Goal: Entertainment & Leisure: Consume media (video, audio)

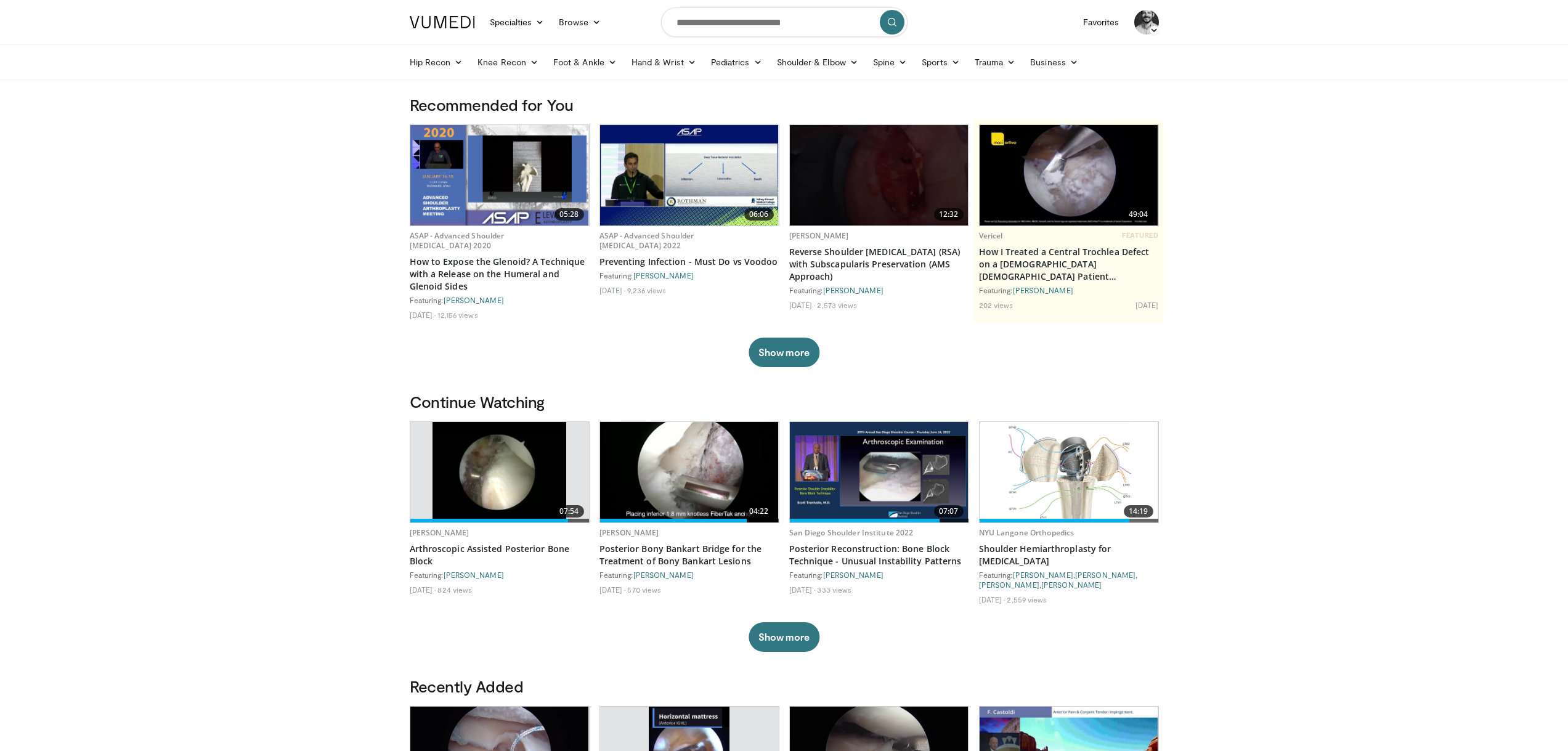
drag, startPoint x: 332, startPoint y: 474, endPoint x: 376, endPoint y: 379, distance: 104.7
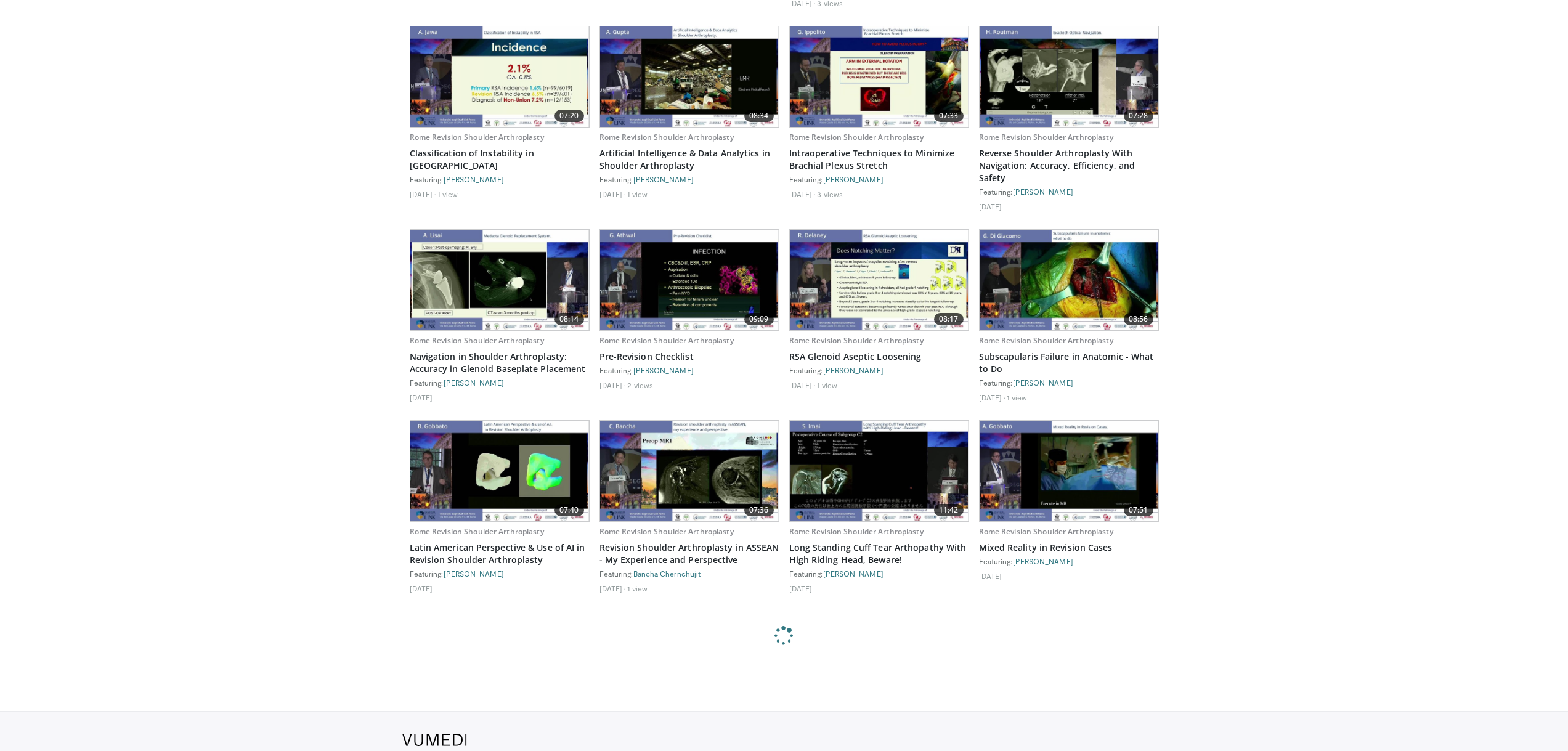
scroll to position [1323, 0]
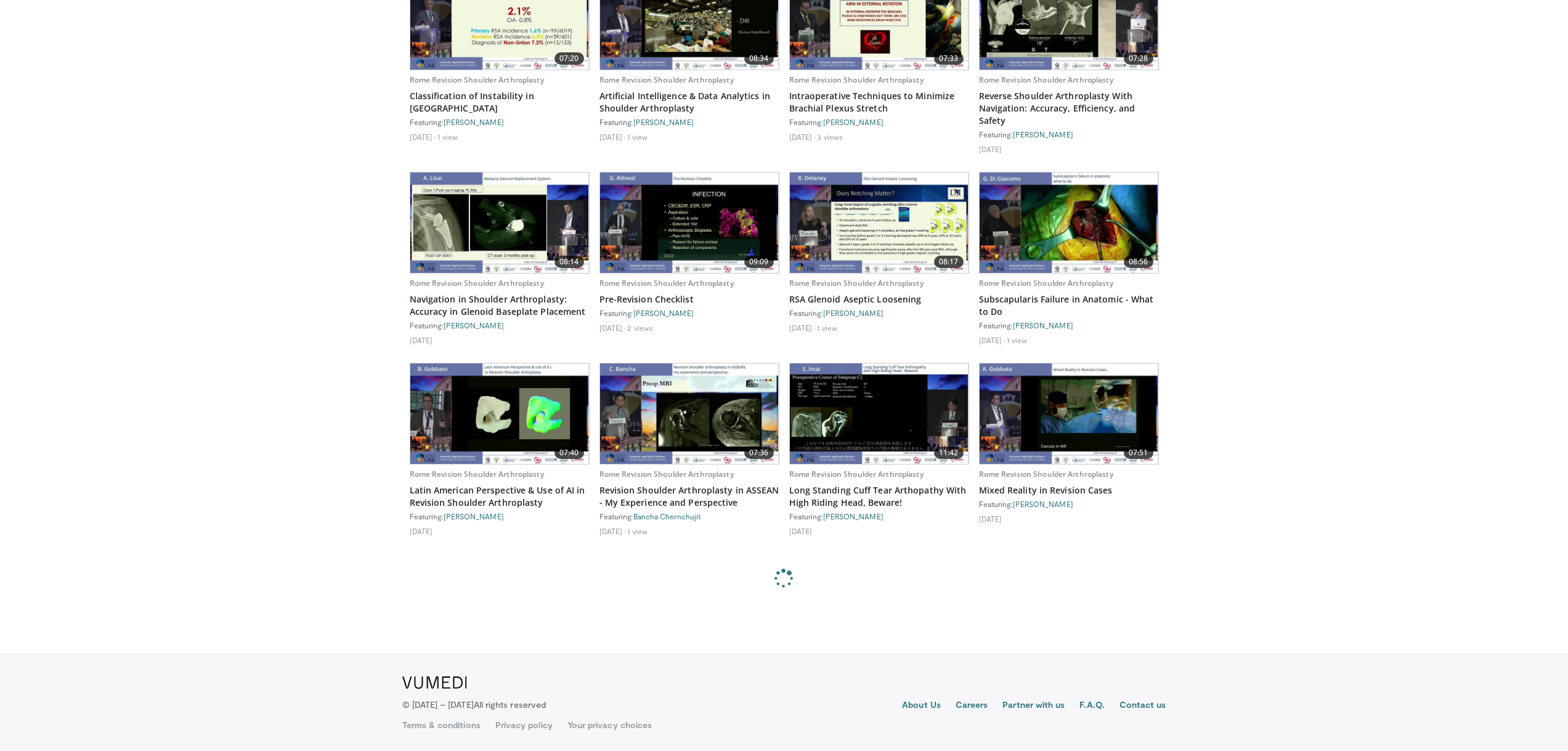
drag, startPoint x: 289, startPoint y: 387, endPoint x: 315, endPoint y: 464, distance: 81.3
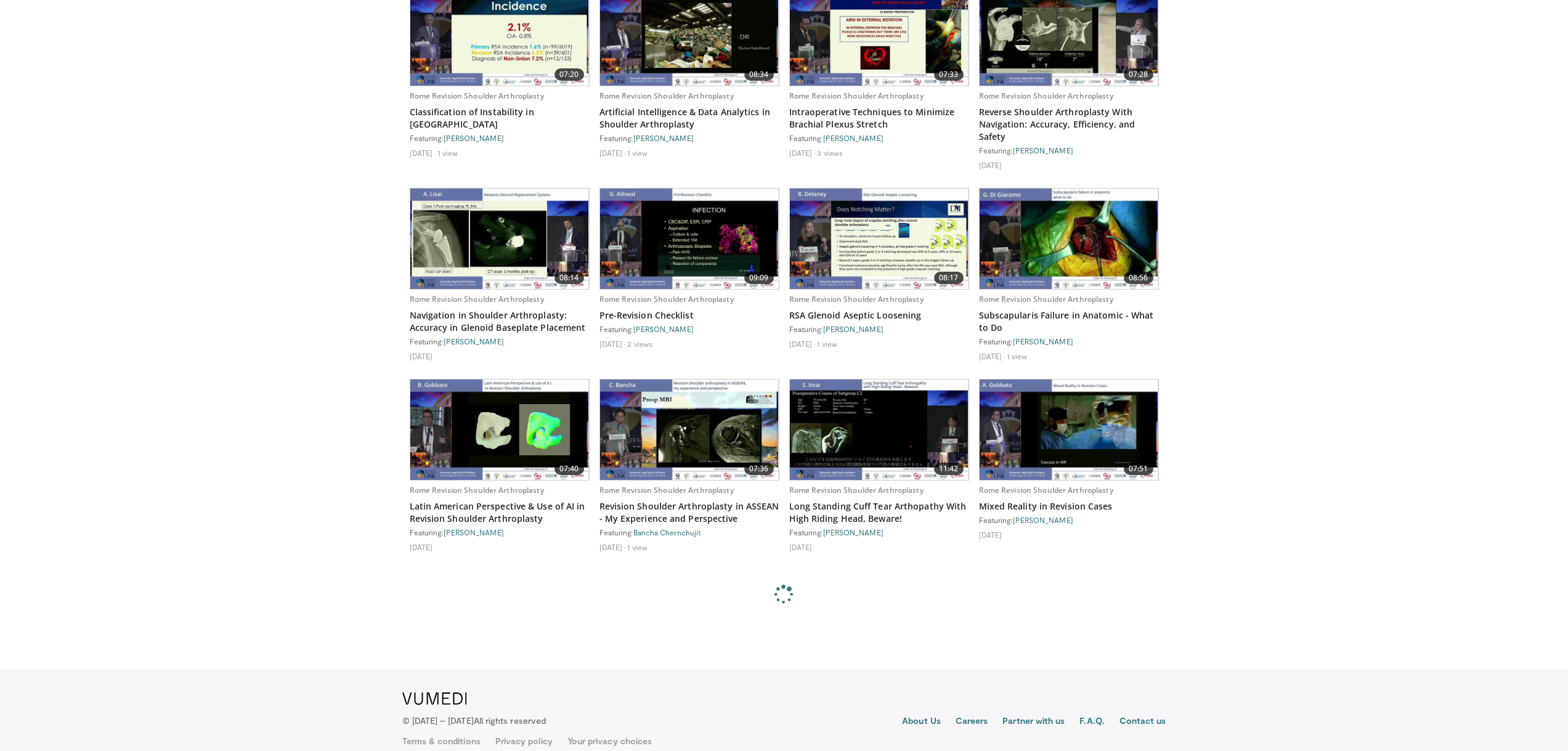
drag, startPoint x: 315, startPoint y: 465, endPoint x: 321, endPoint y: 455, distance: 11.7
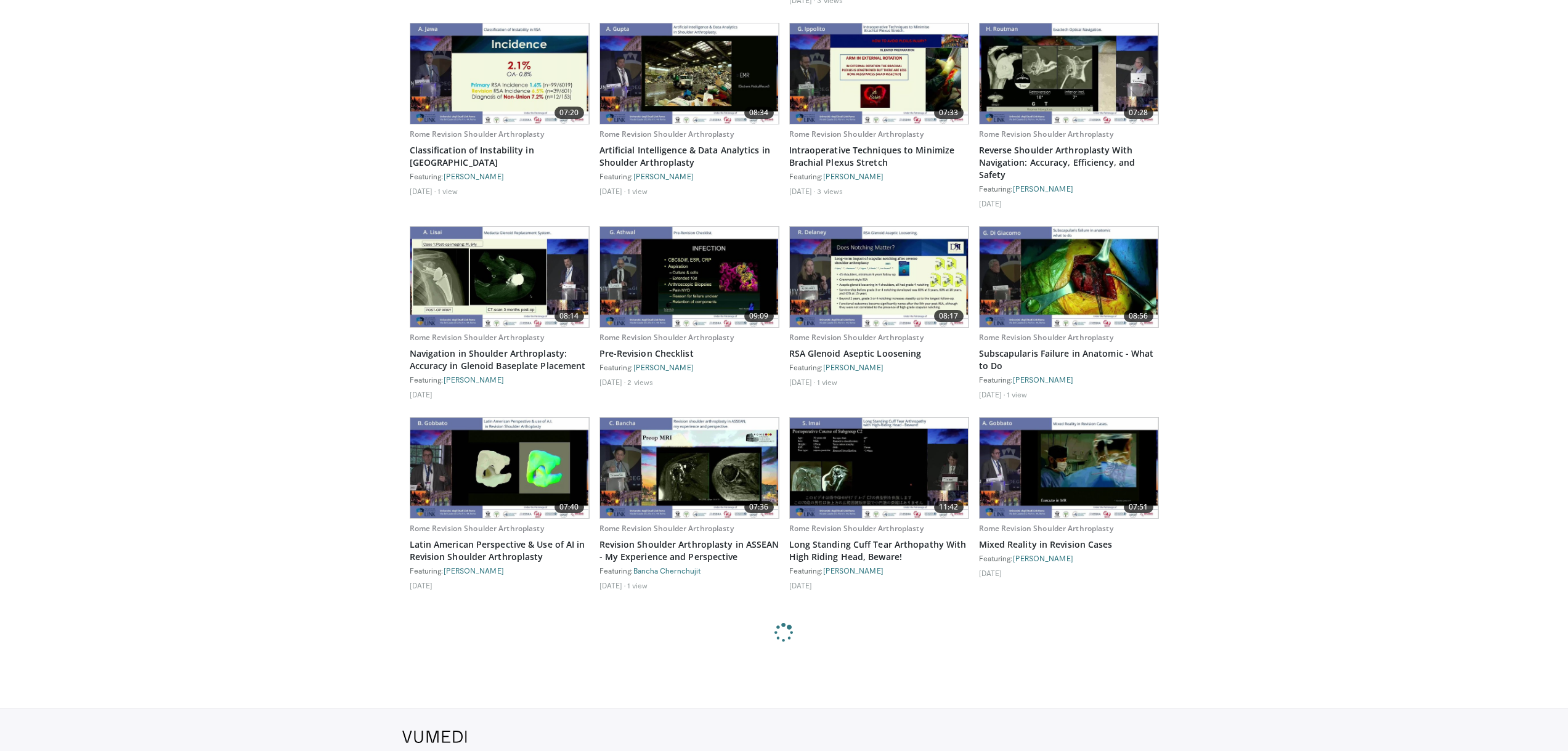
drag, startPoint x: 328, startPoint y: 452, endPoint x: 343, endPoint y: 422, distance: 33.5
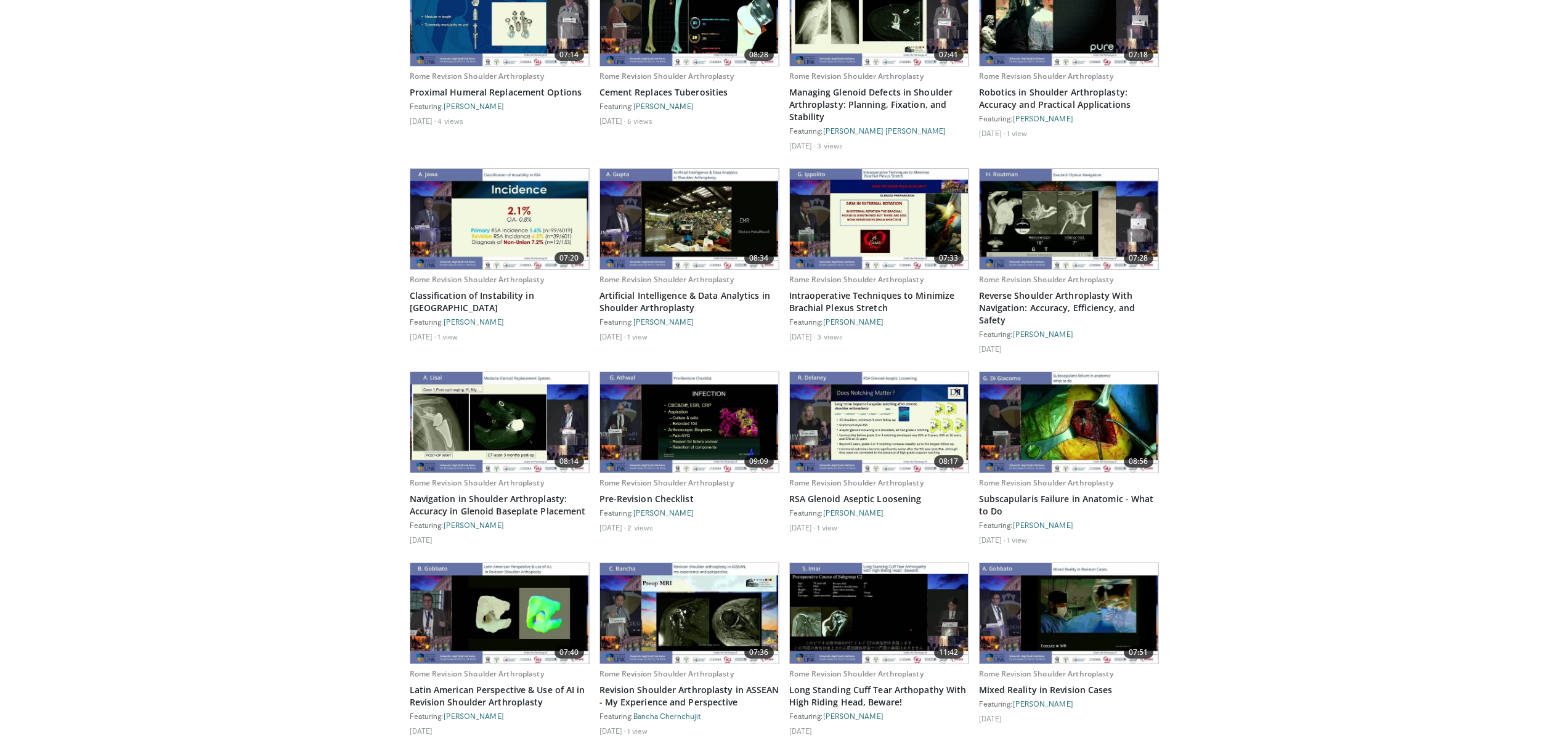
drag, startPoint x: 364, startPoint y: 504, endPoint x: 371, endPoint y: 476, distance: 28.9
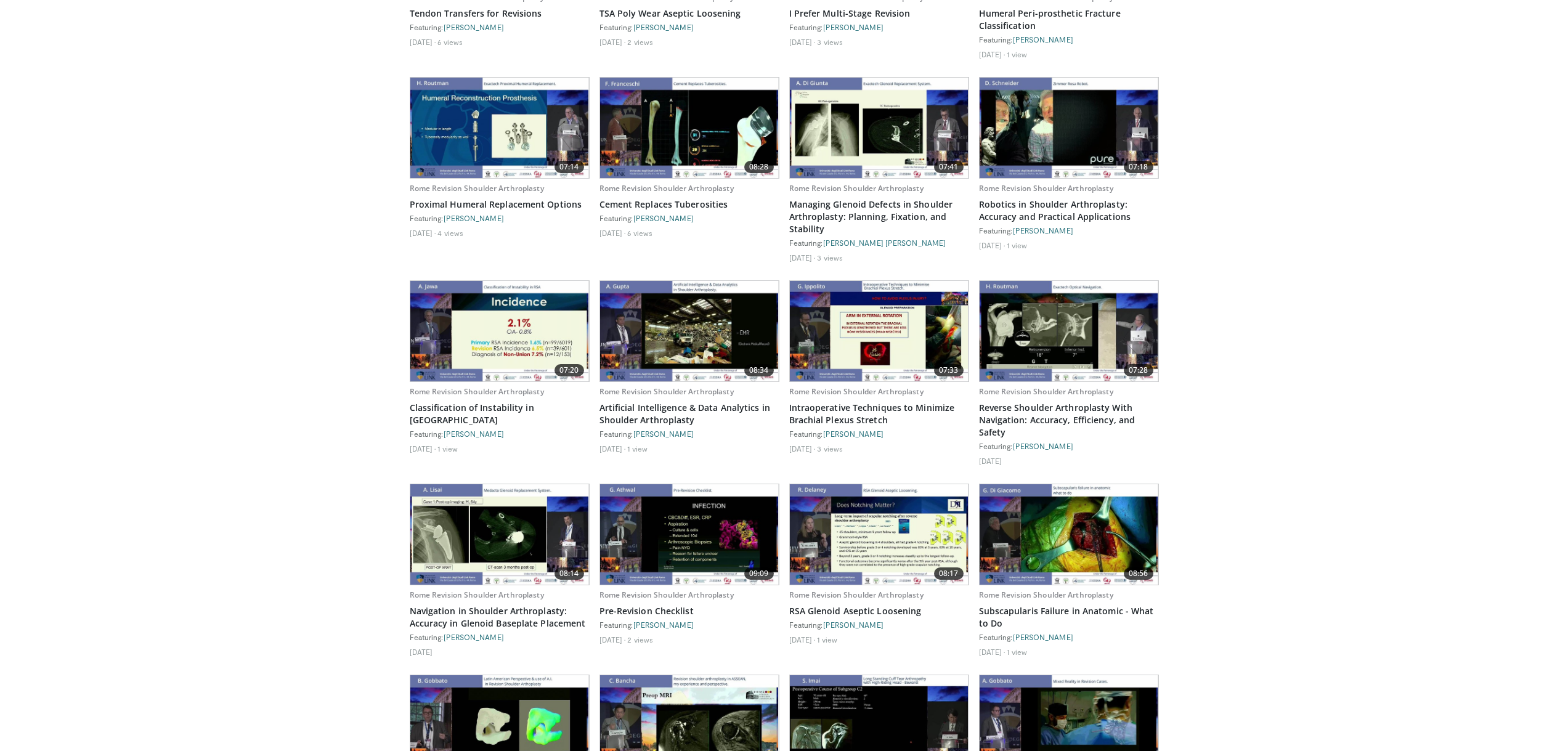
scroll to position [998, 0]
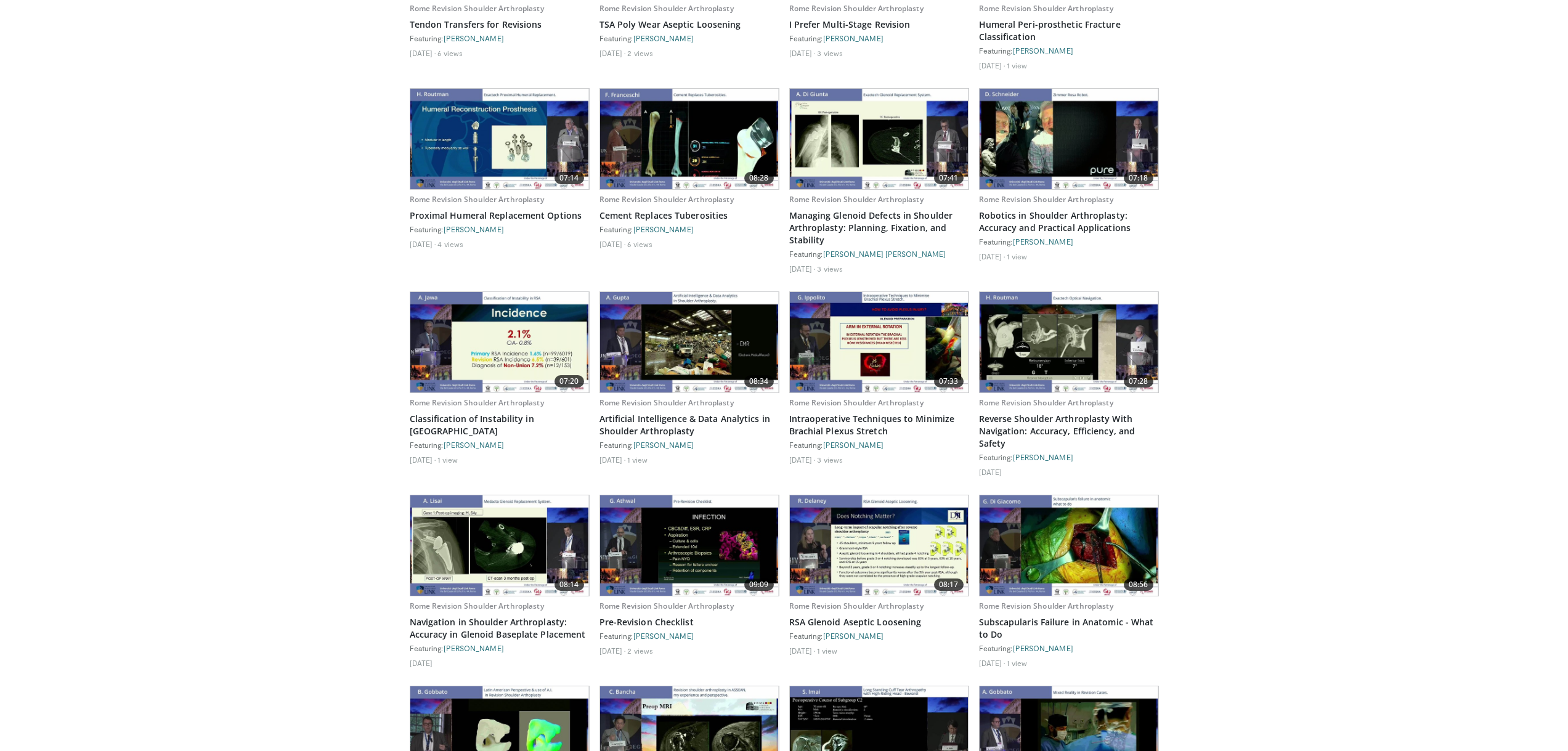
drag, startPoint x: 371, startPoint y: 476, endPoint x: 386, endPoint y: 440, distance: 39.0
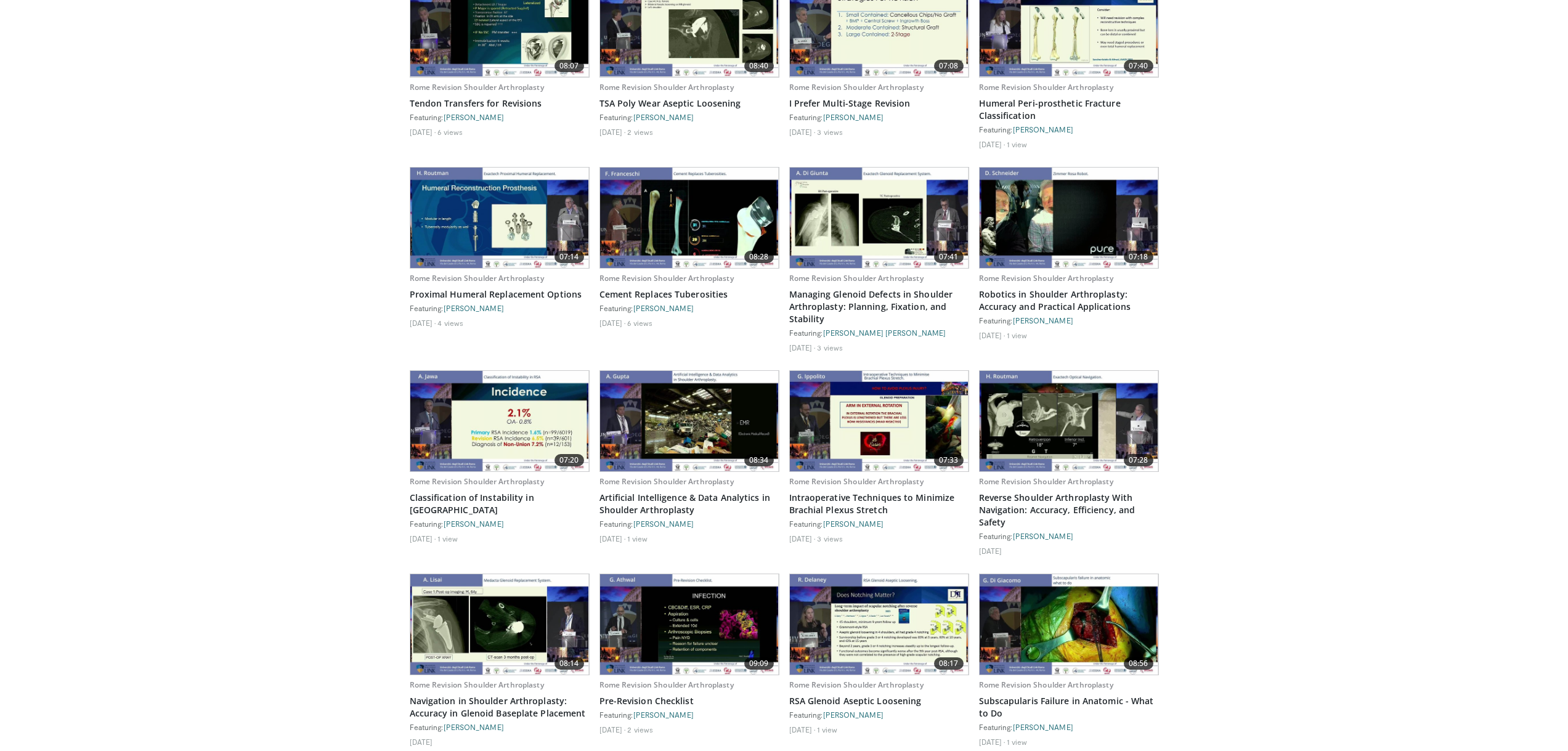
drag, startPoint x: 386, startPoint y: 440, endPoint x: 392, endPoint y: 419, distance: 21.8
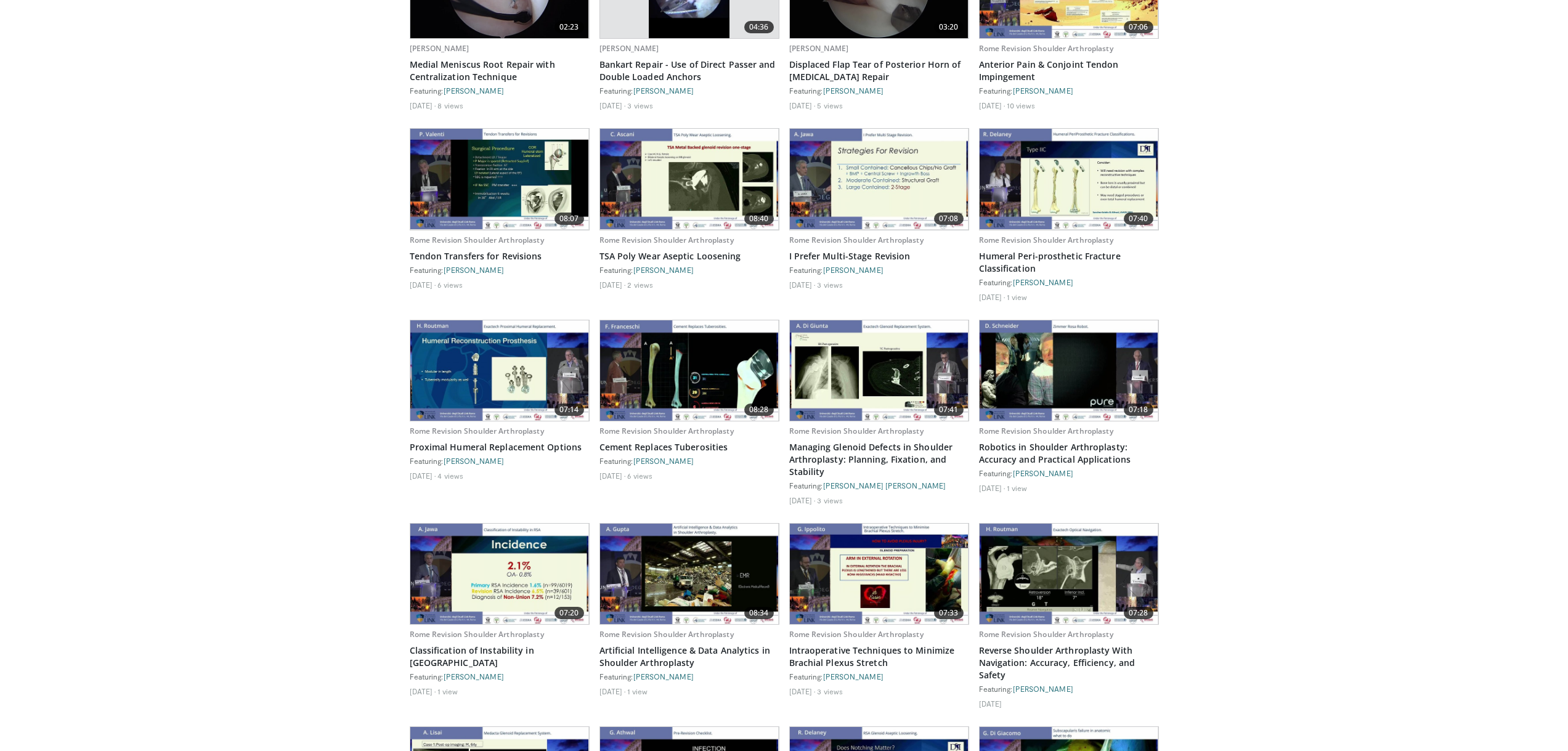
scroll to position [762, 0]
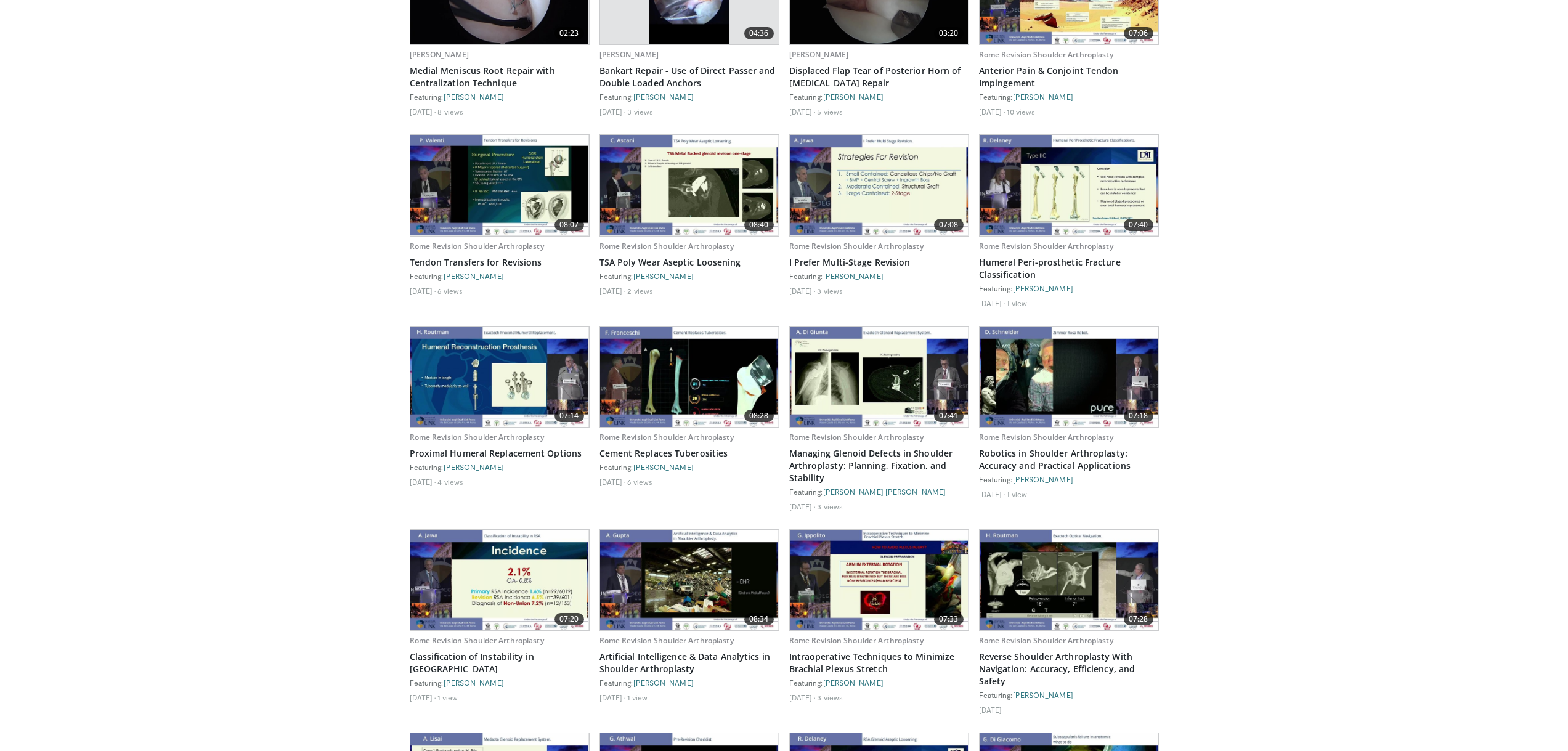
drag, startPoint x: 352, startPoint y: 464, endPoint x: 367, endPoint y: 445, distance: 24.2
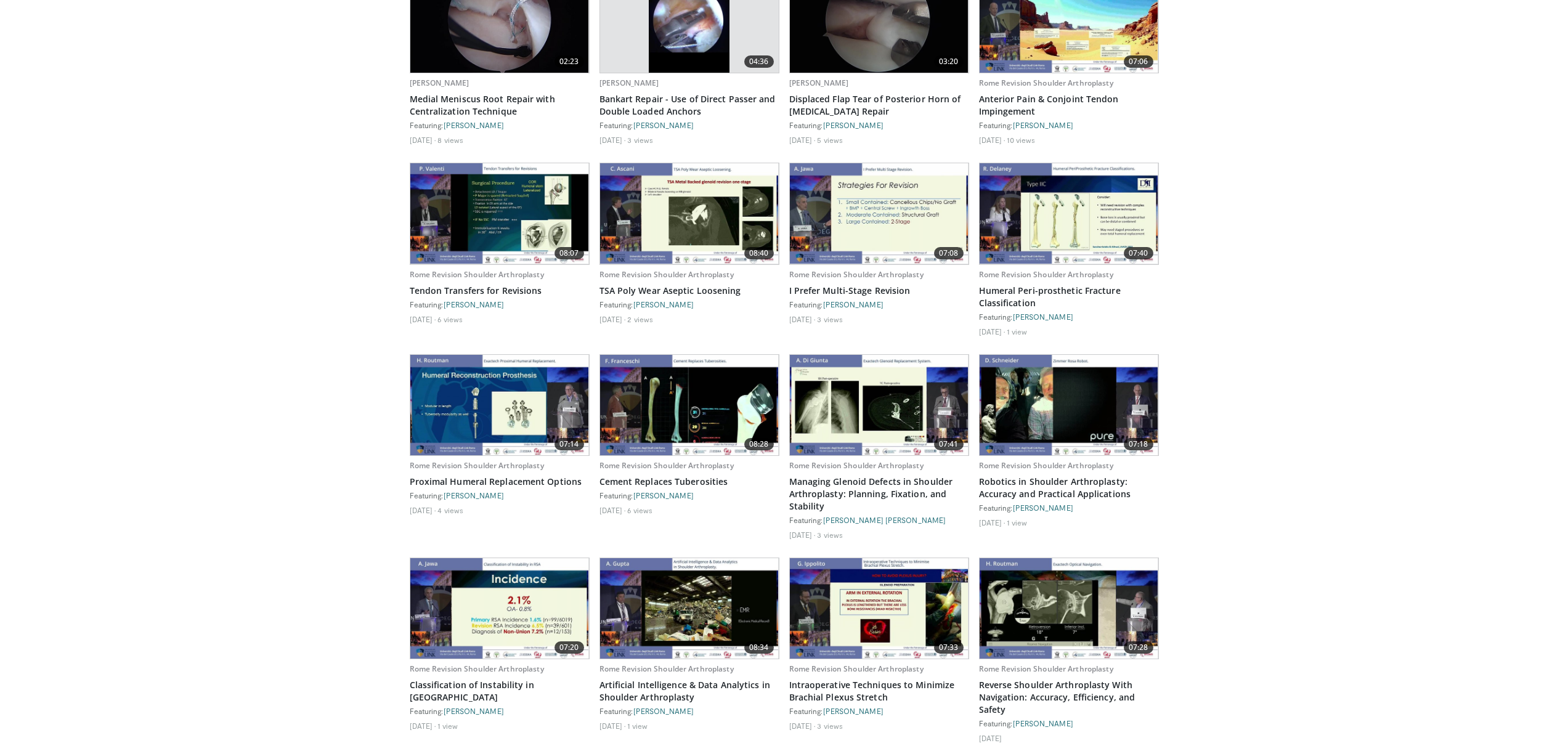
drag, startPoint x: 367, startPoint y: 445, endPoint x: 378, endPoint y: 432, distance: 17.0
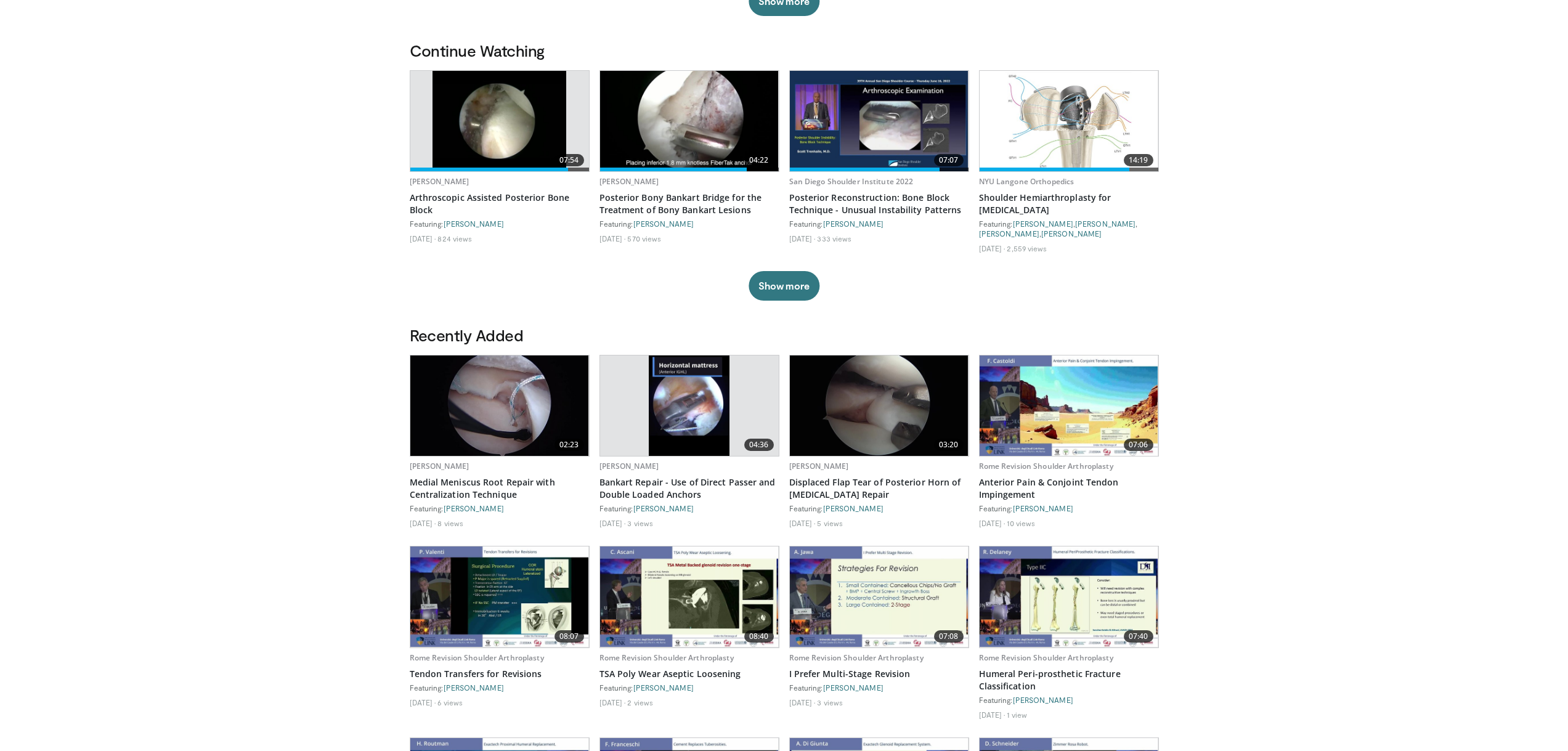
drag, startPoint x: 378, startPoint y: 432, endPoint x: 390, endPoint y: 405, distance: 29.5
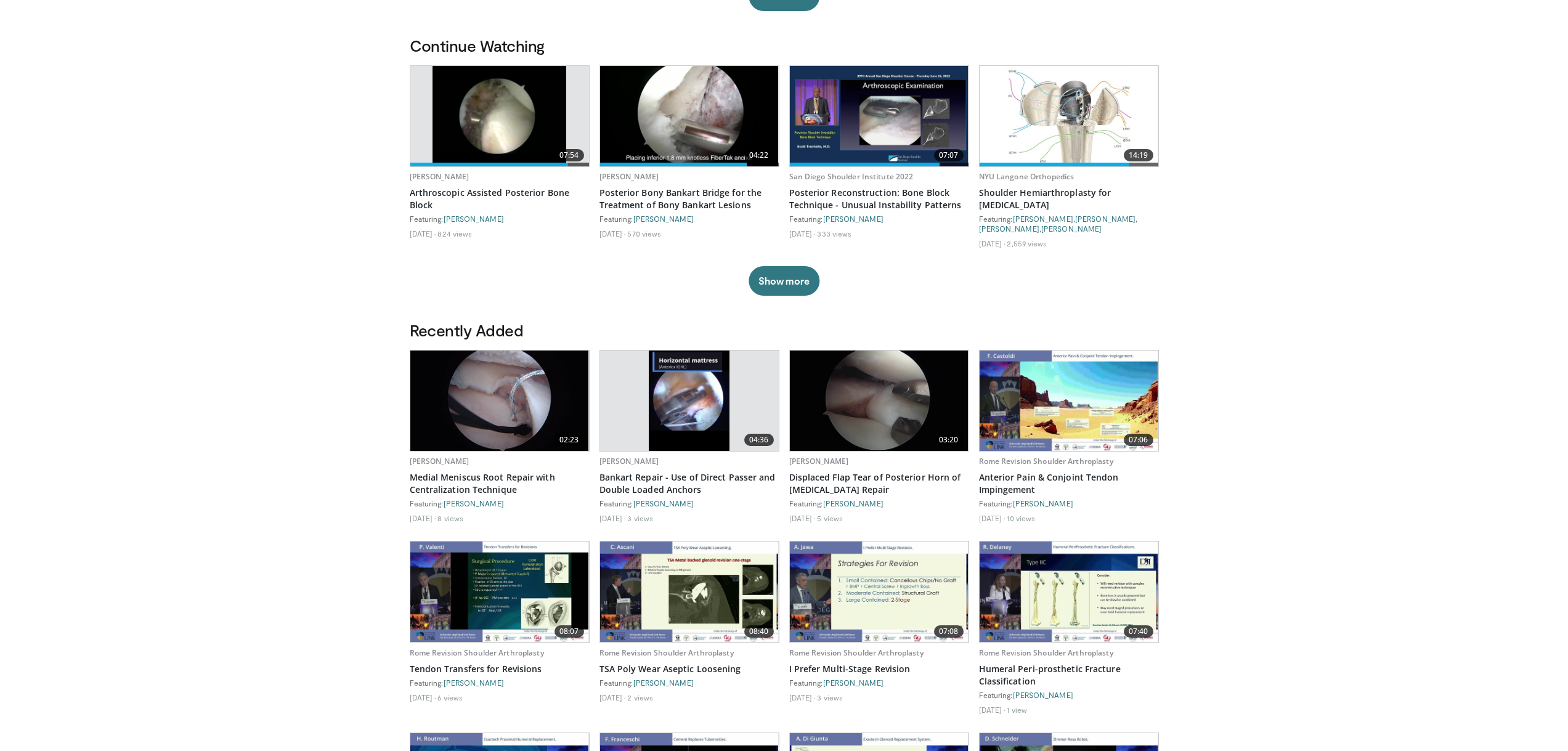
drag, startPoint x: 390, startPoint y: 405, endPoint x: 385, endPoint y: 424, distance: 19.6
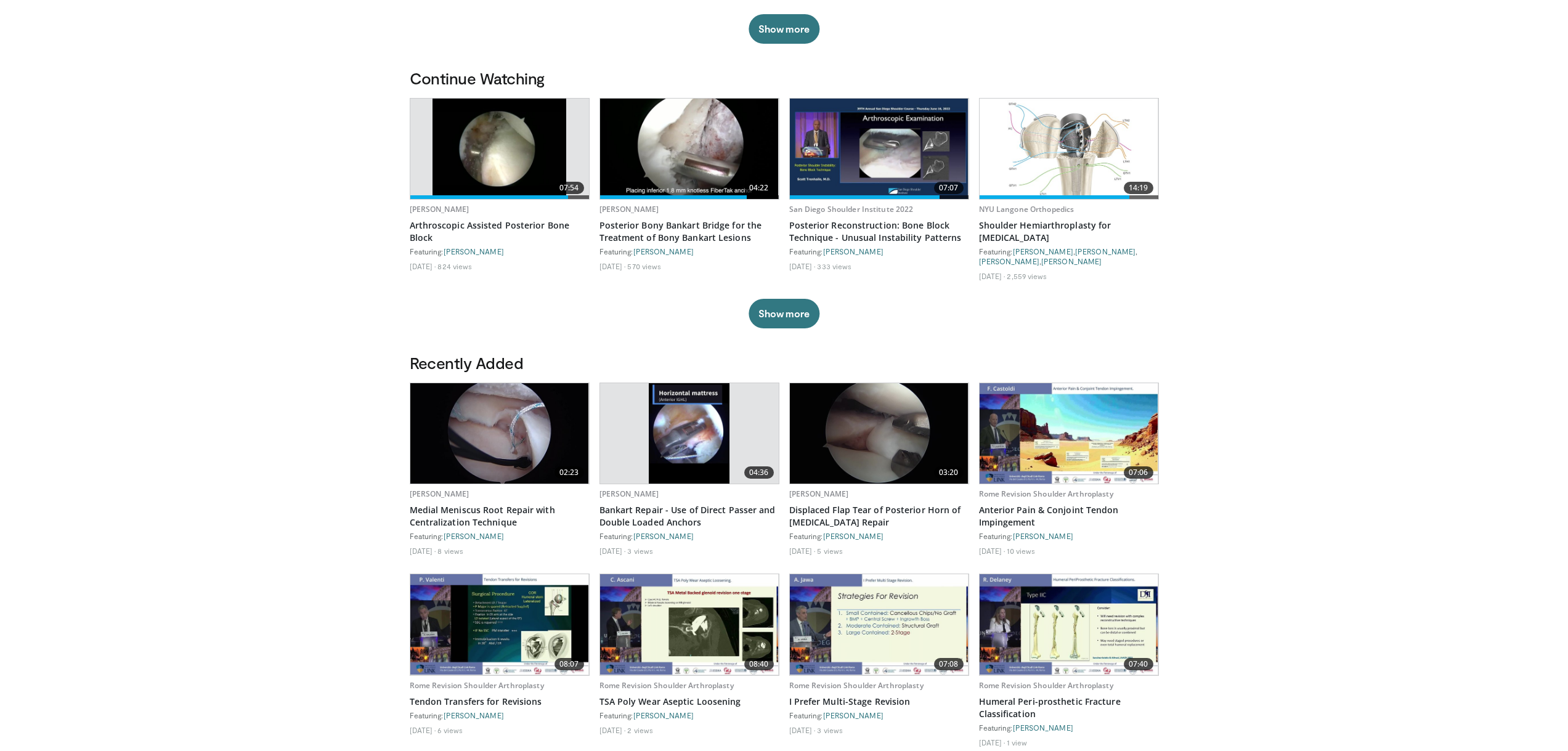
drag, startPoint x: 385, startPoint y: 424, endPoint x: 391, endPoint y: 404, distance: 20.9
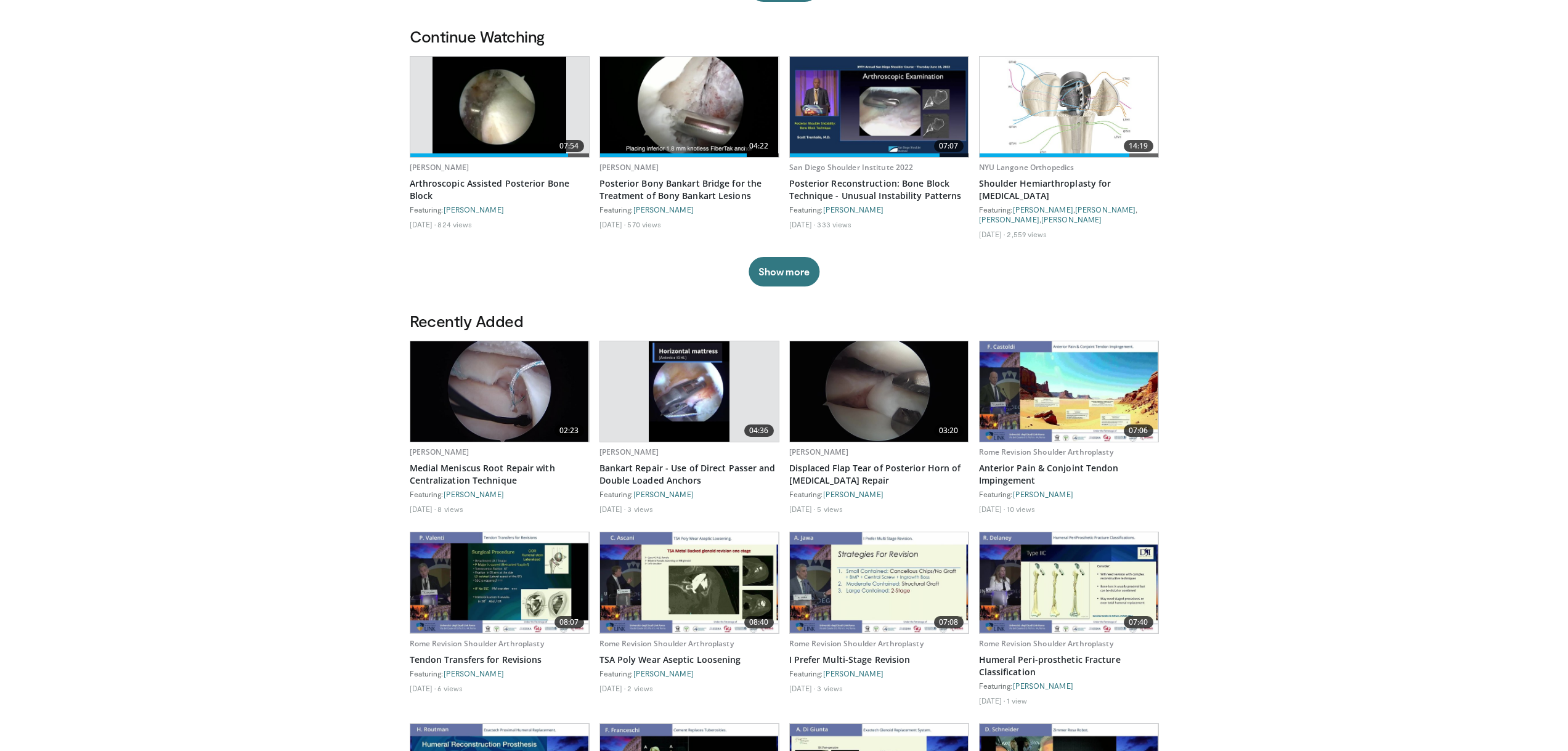
drag, startPoint x: 391, startPoint y: 404, endPoint x: 378, endPoint y: 440, distance: 38.3
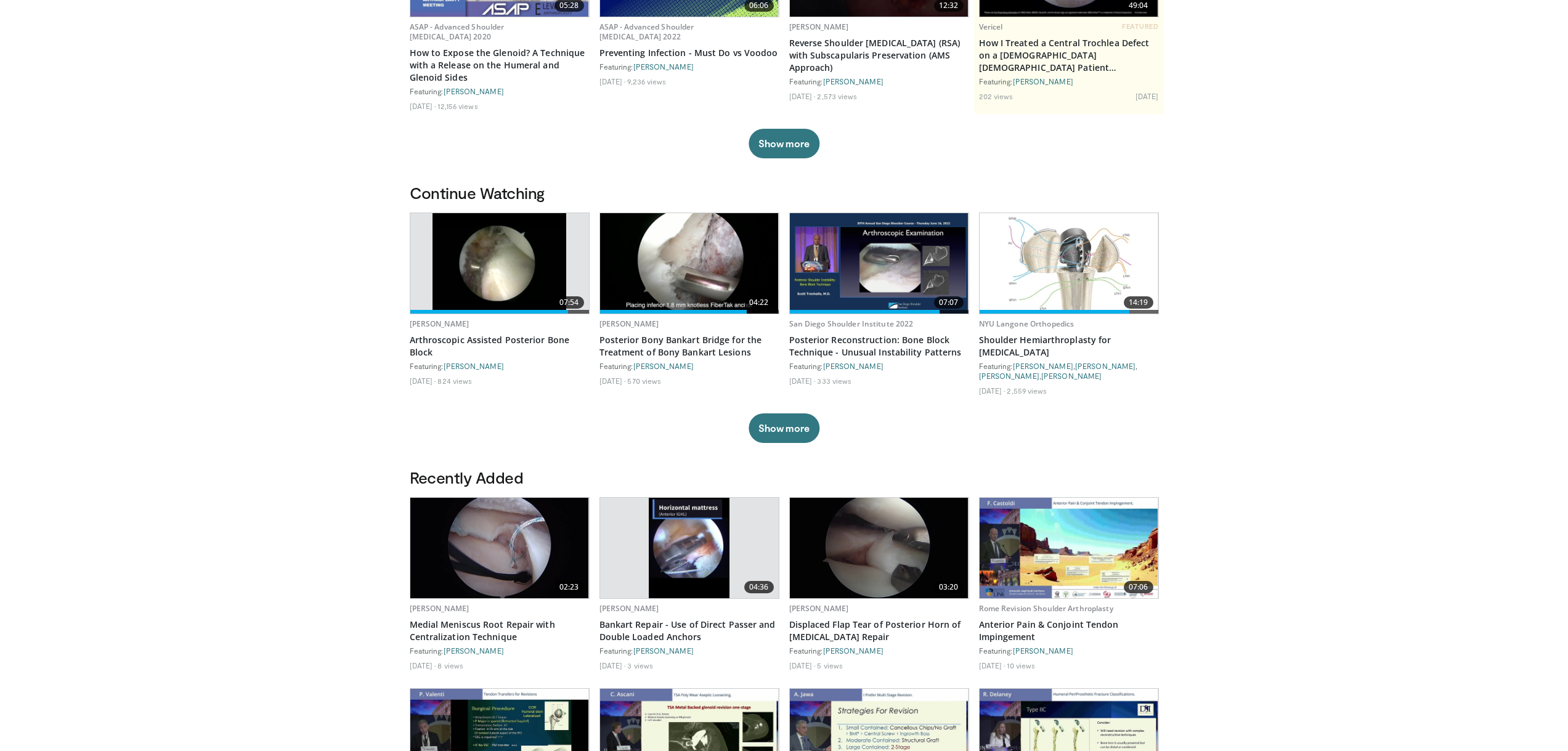
drag, startPoint x: 378, startPoint y: 440, endPoint x: 386, endPoint y: 363, distance: 77.4
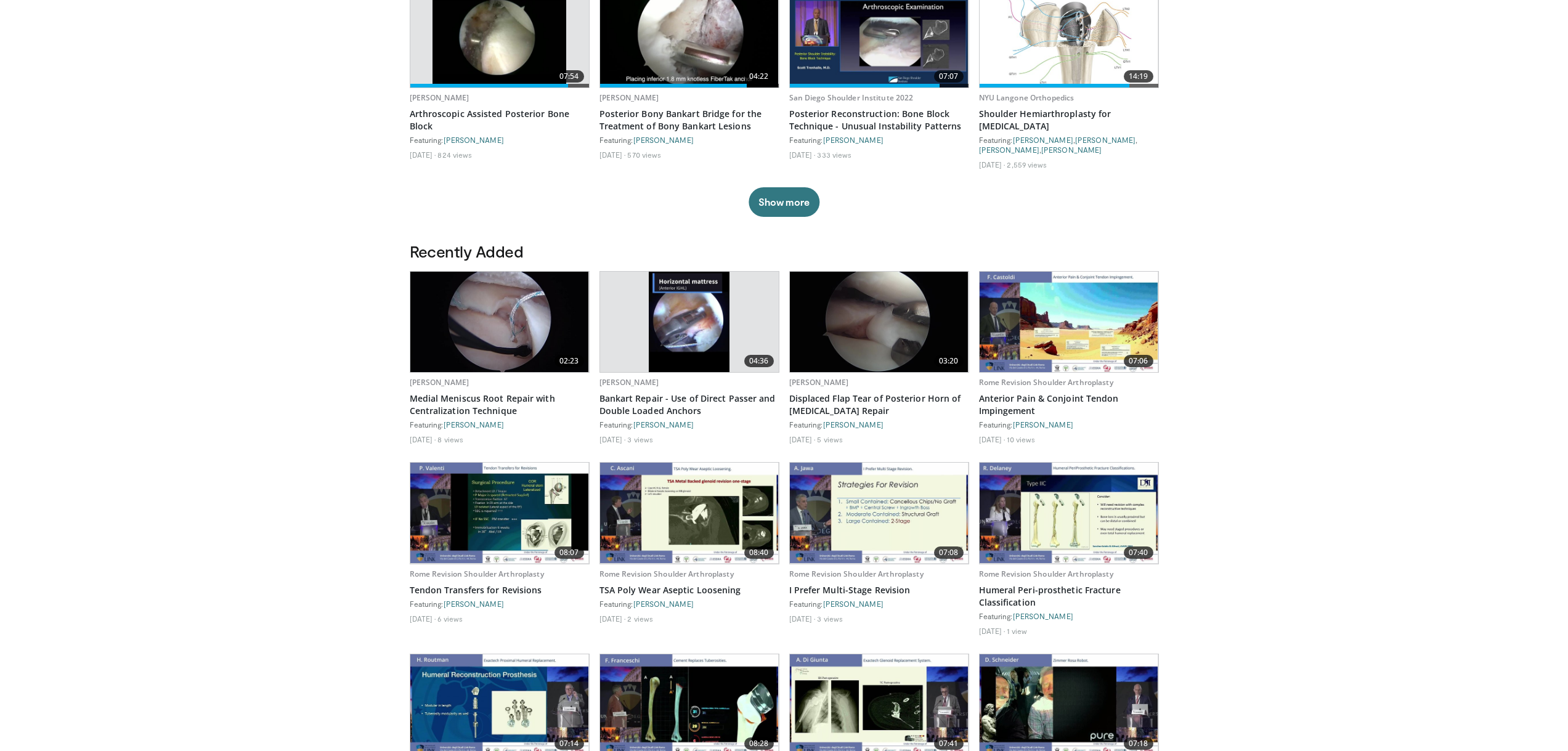
drag, startPoint x: 383, startPoint y: 368, endPoint x: 340, endPoint y: 475, distance: 115.3
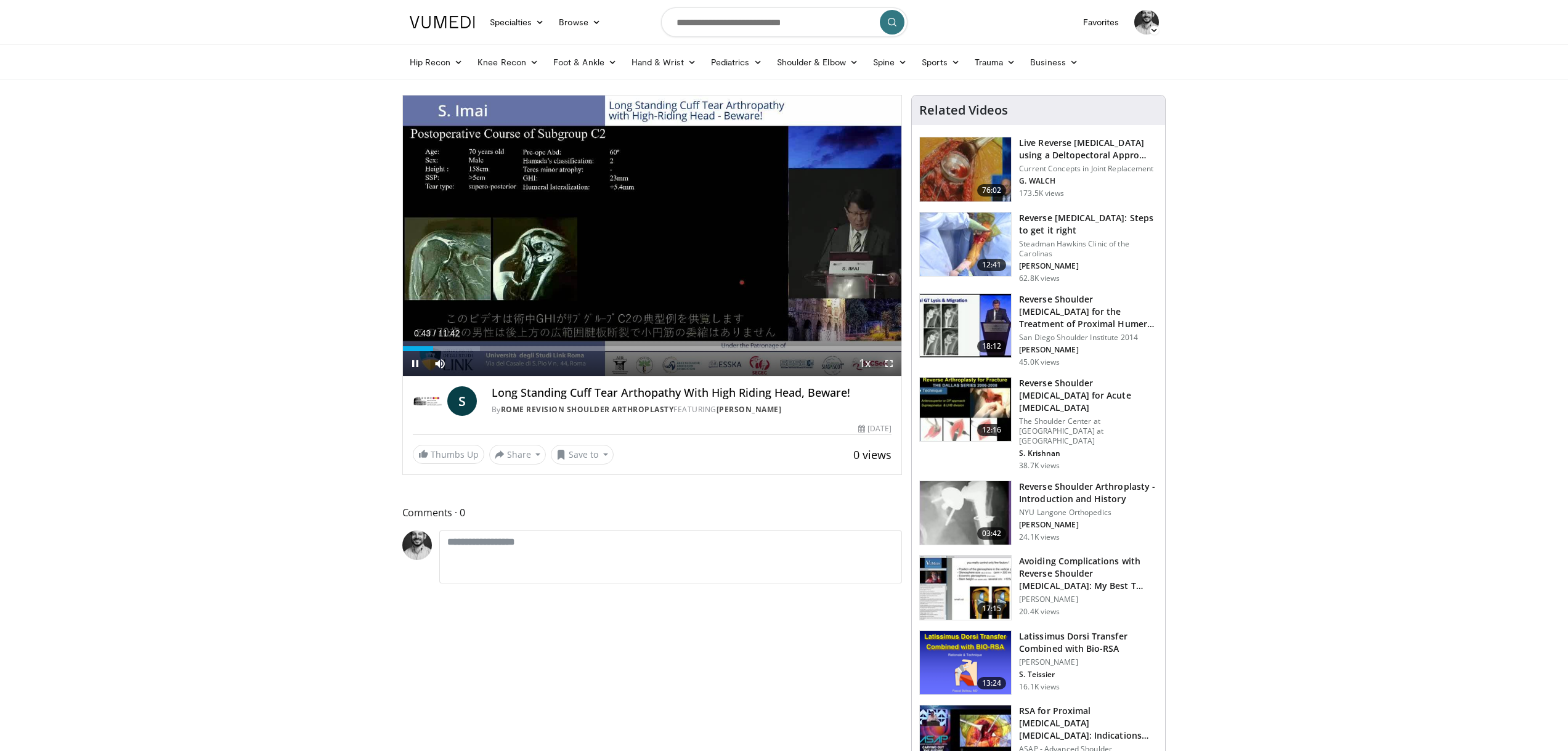
click at [887, 363] on span "Video Player" at bounding box center [889, 363] width 25 height 25
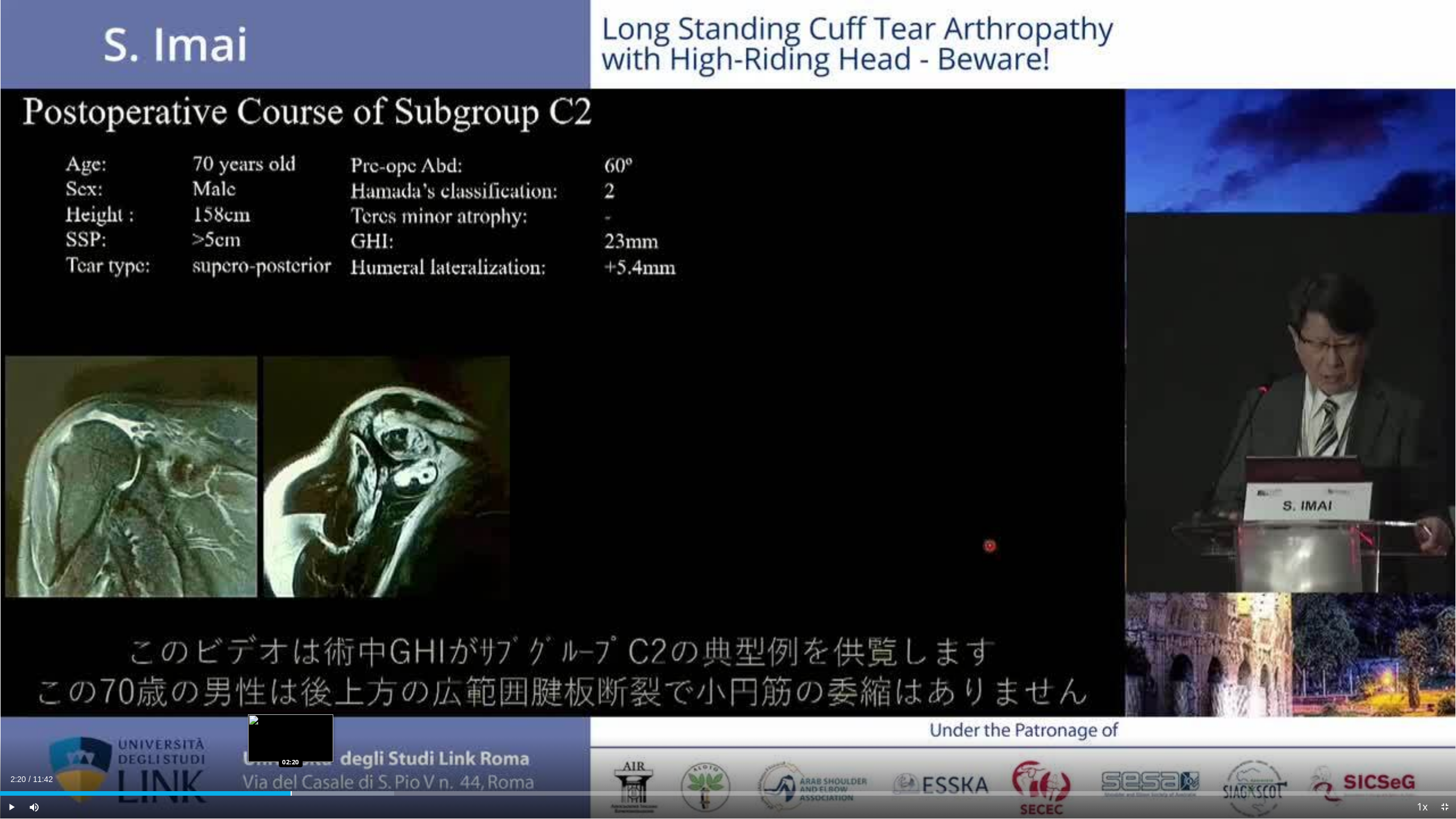
click at [291, 693] on div "Loaded : 27.06% 02:09 02:20" at bounding box center [728, 790] width 1456 height 11
click at [327, 693] on div "Loaded : 29.66% 02:26 02:37" at bounding box center [728, 790] width 1456 height 11
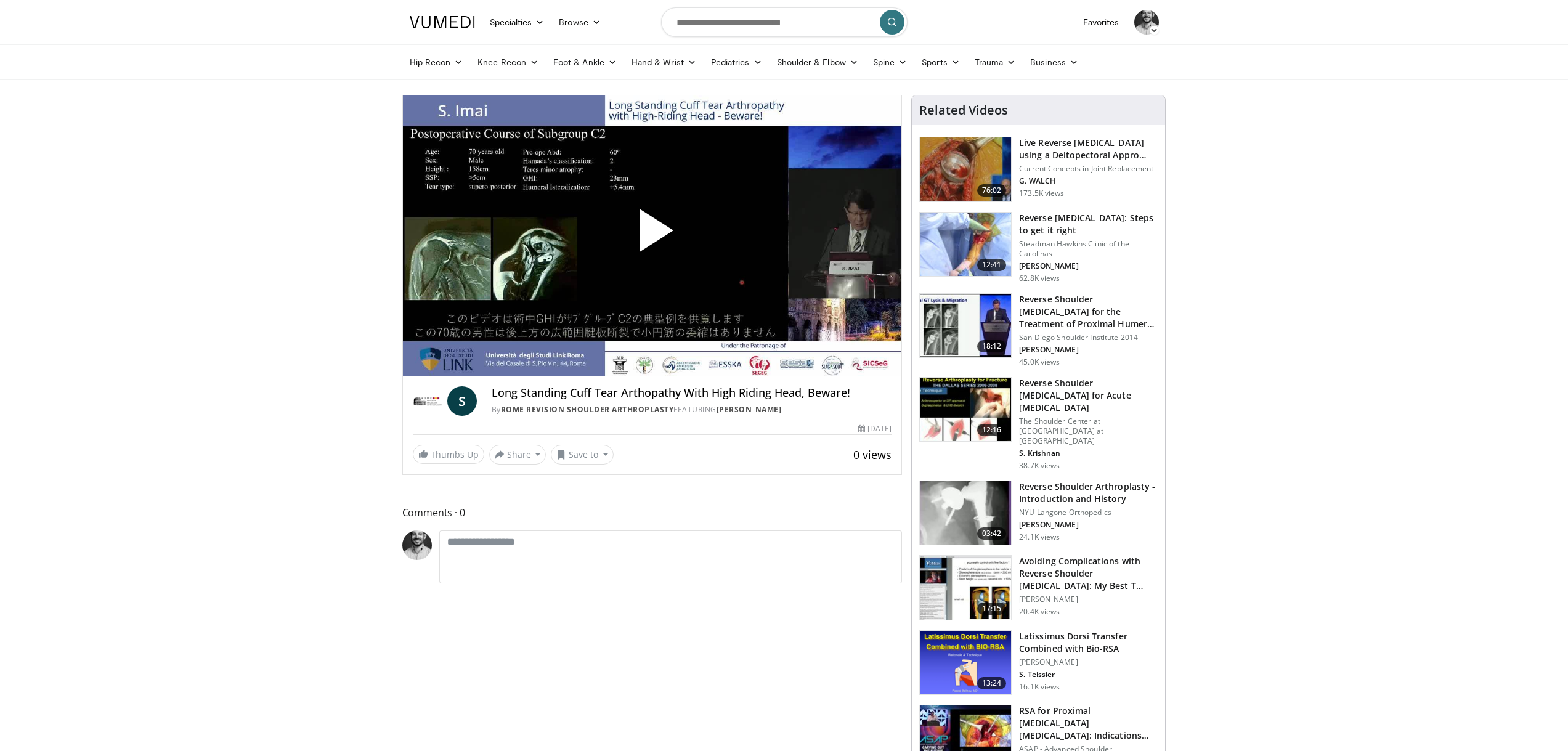
drag, startPoint x: 337, startPoint y: 397, endPoint x: 400, endPoint y: 204, distance: 203.0
